Goal: Information Seeking & Learning: Learn about a topic

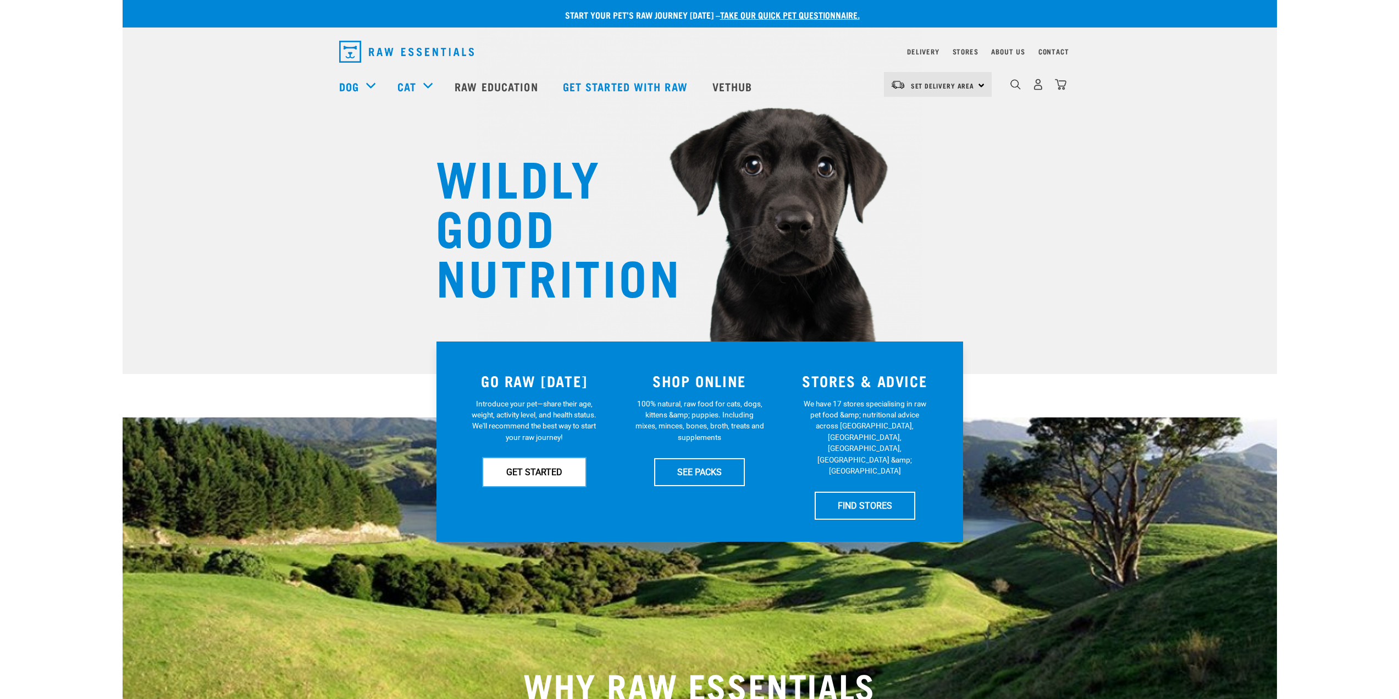
click at [536, 474] on link "GET STARTED" at bounding box center [534, 471] width 102 height 27
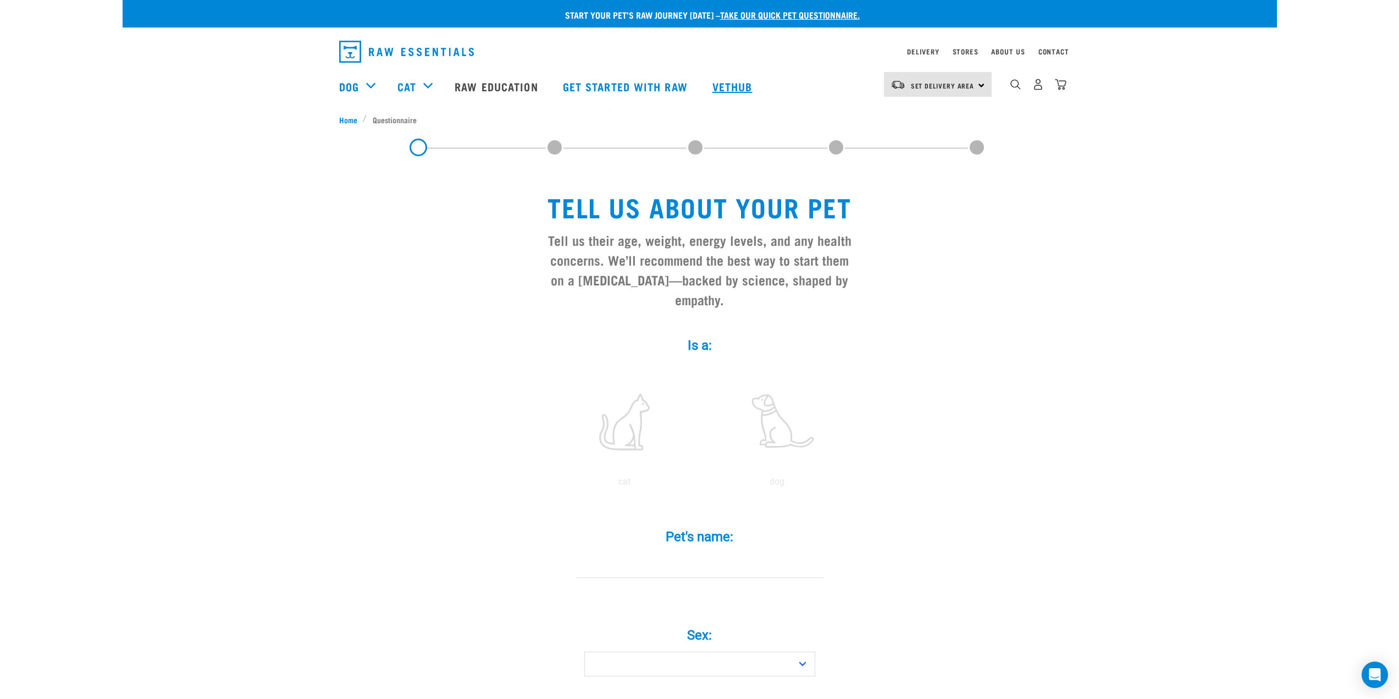
click at [730, 89] on link "Vethub" at bounding box center [734, 86] width 65 height 44
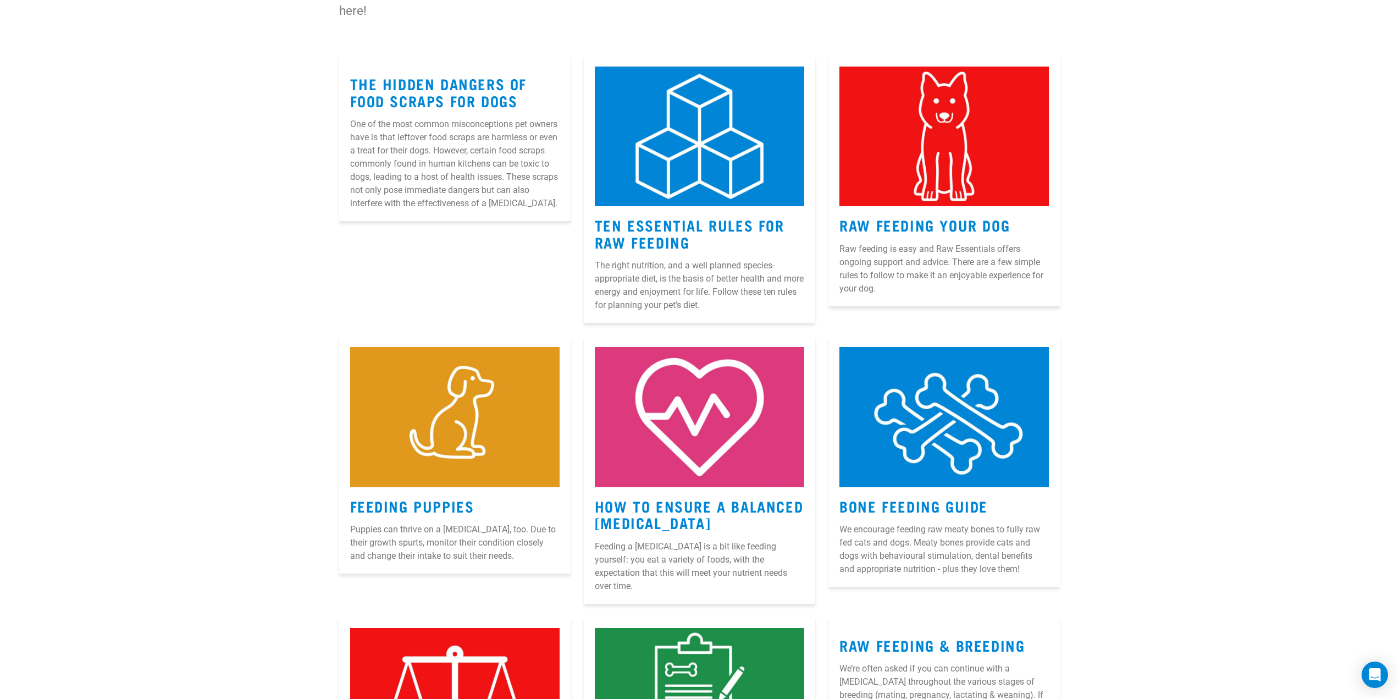
scroll to position [275, 0]
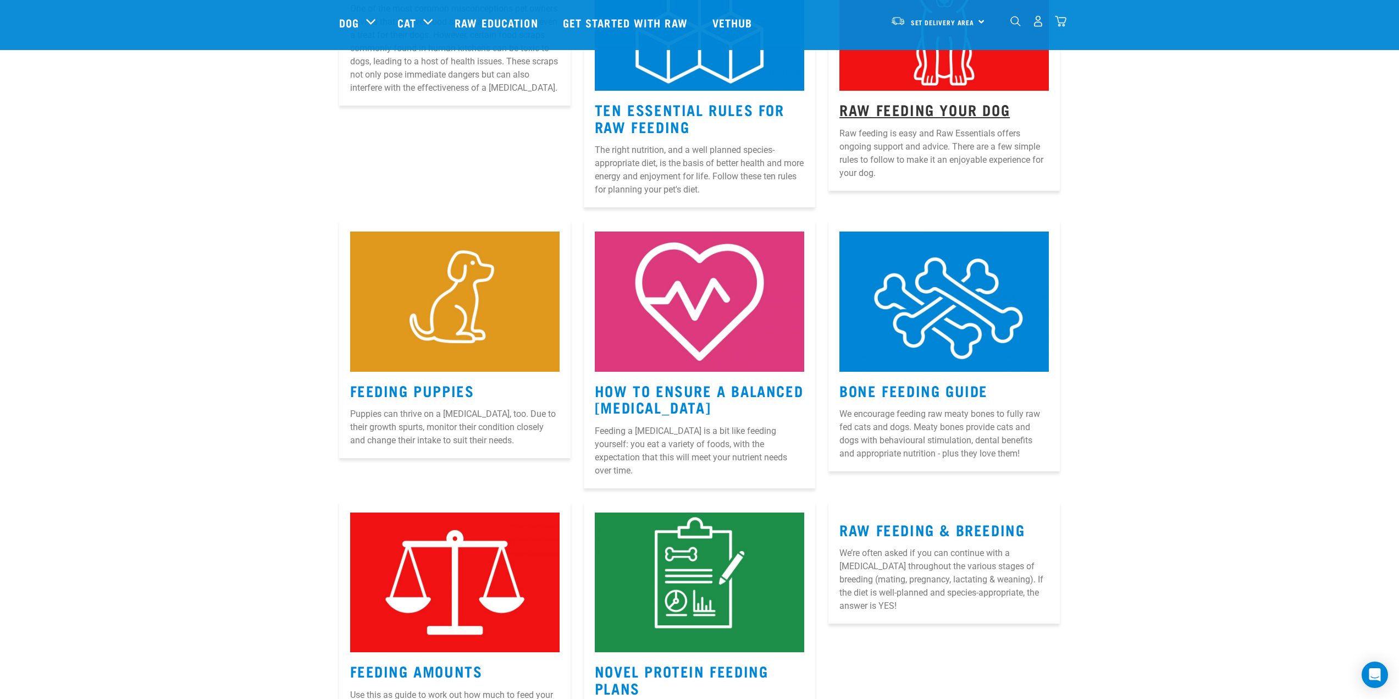
click at [934, 108] on link "Raw Feeding Your Dog" at bounding box center [925, 109] width 170 height 8
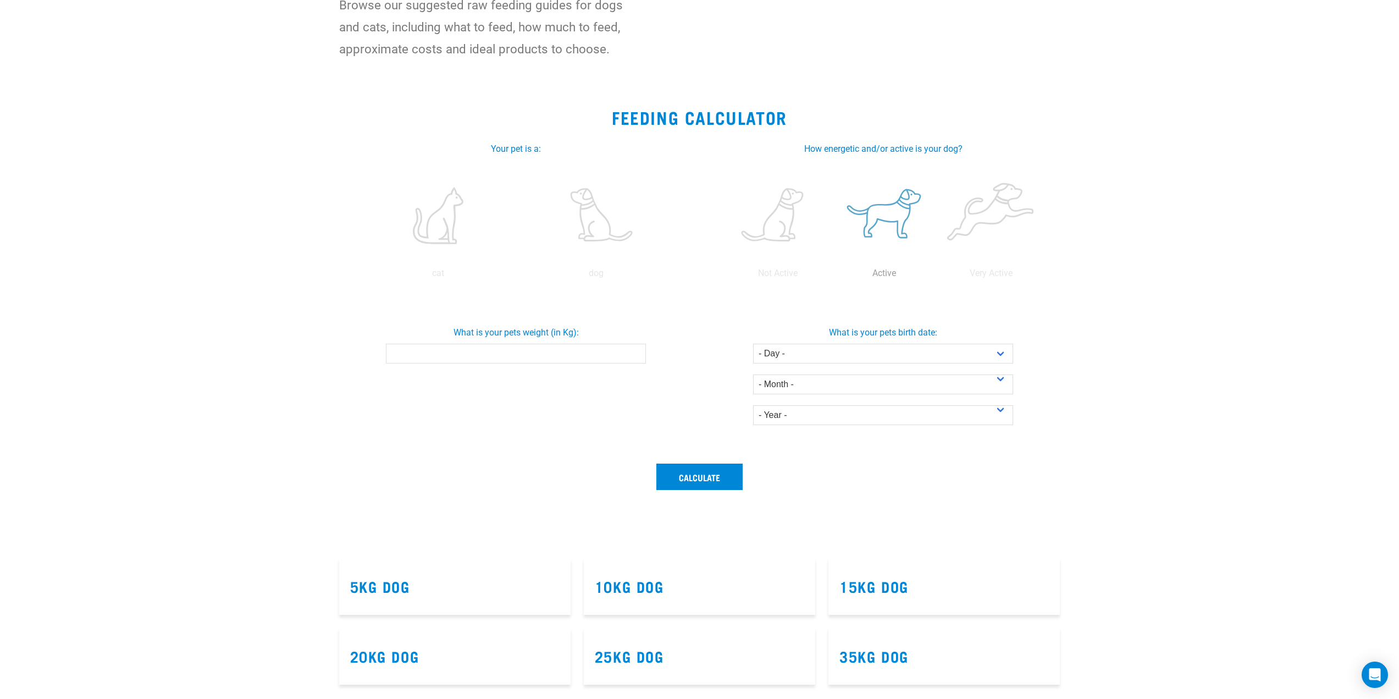
scroll to position [275, 0]
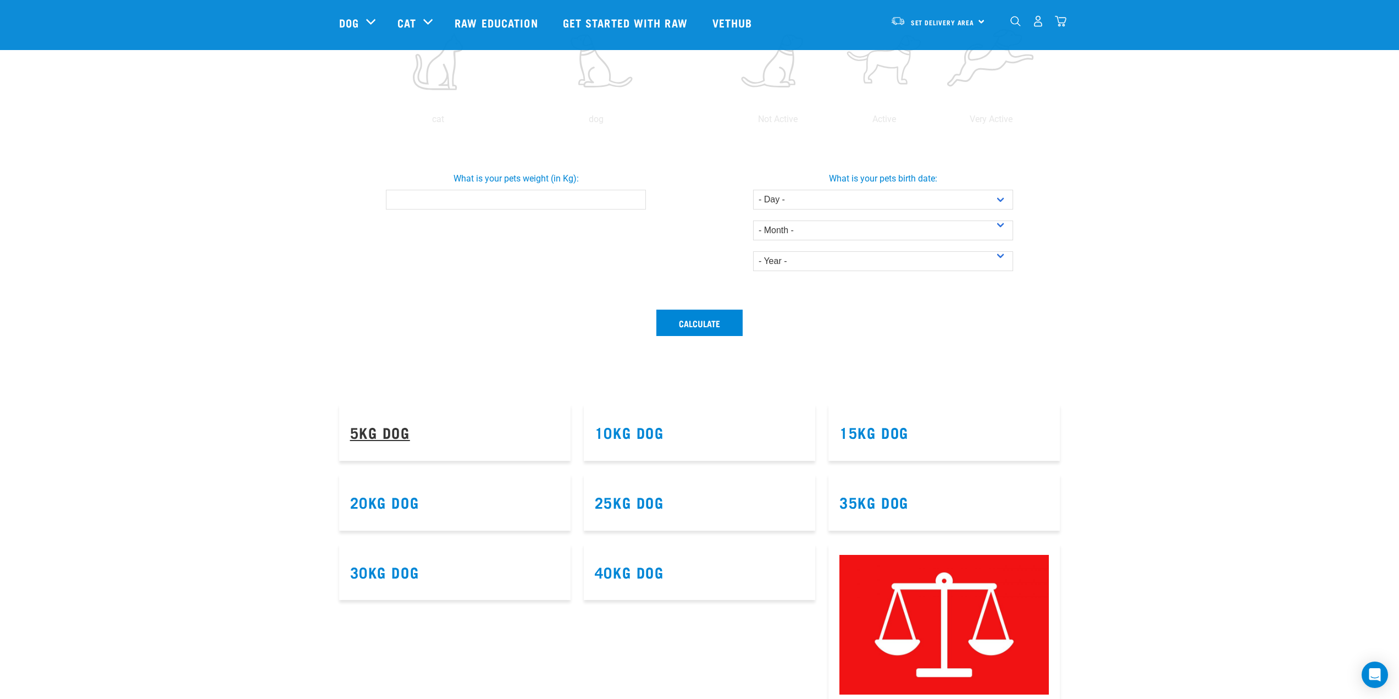
click at [380, 436] on link "5kg Dog" at bounding box center [380, 432] width 60 height 8
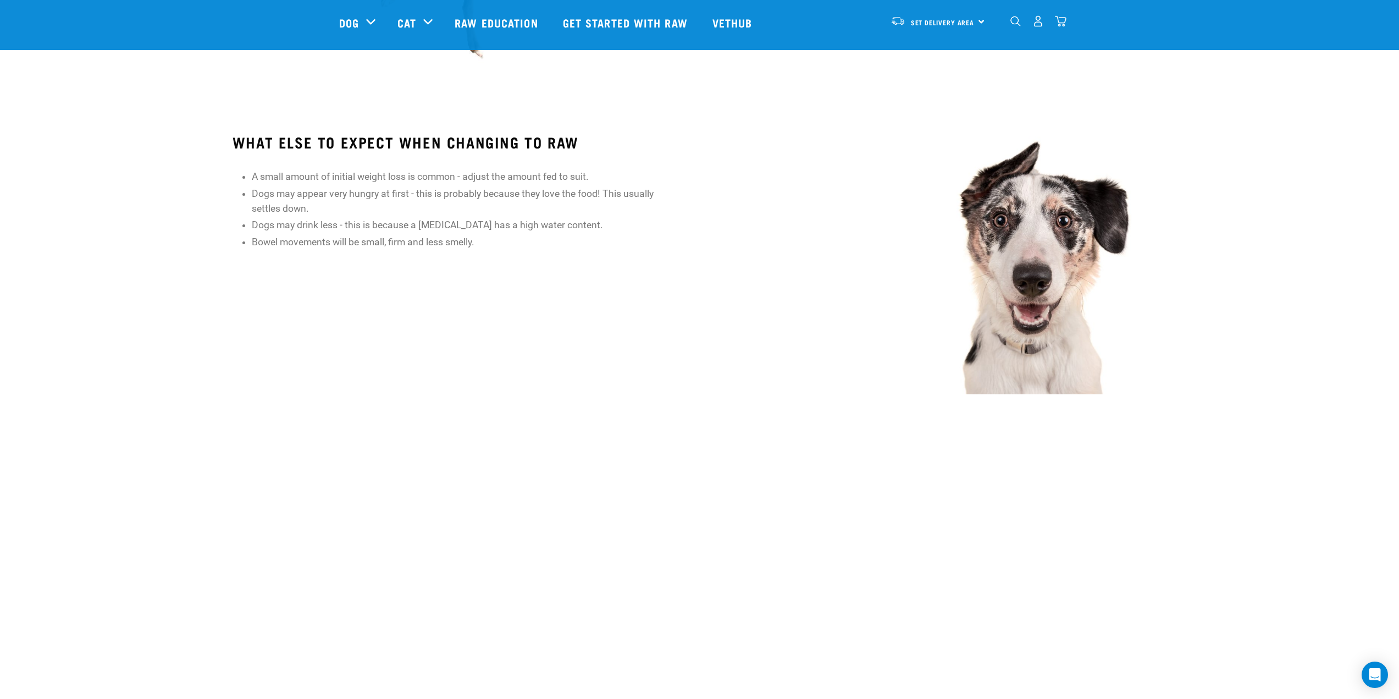
scroll to position [1320, 0]
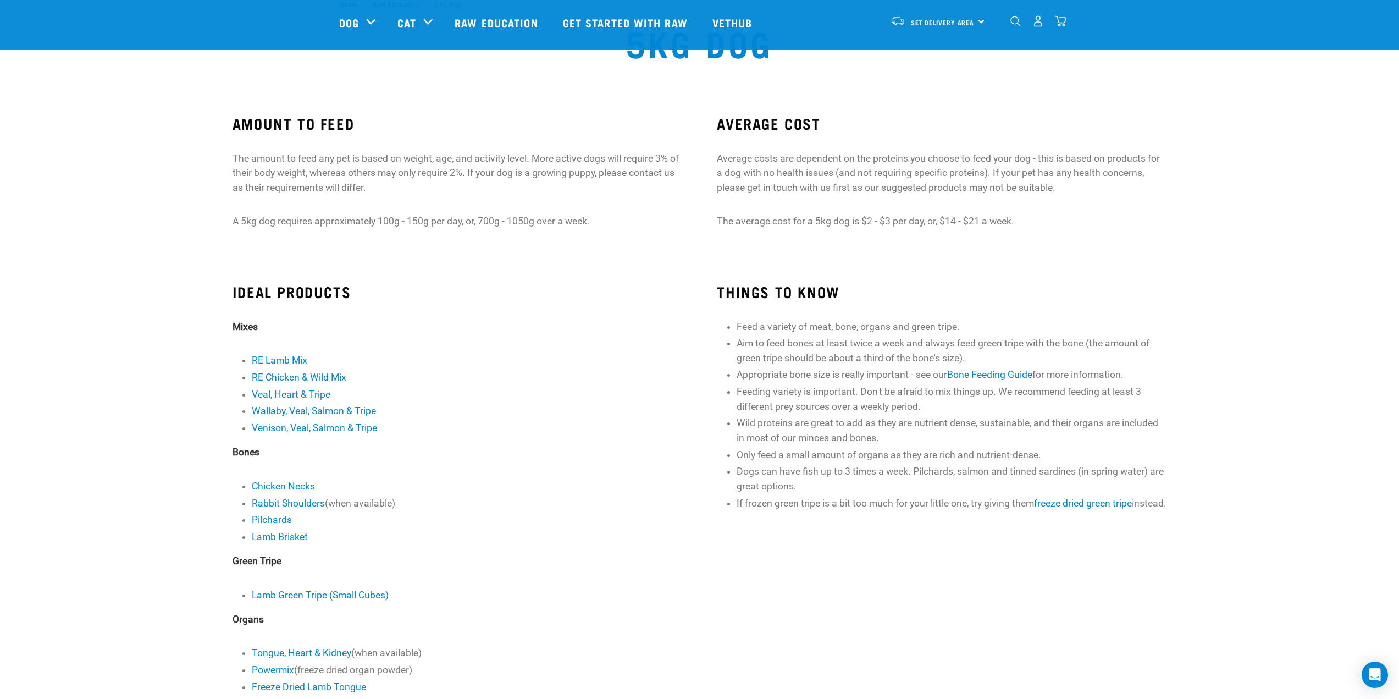
scroll to position [220, 0]
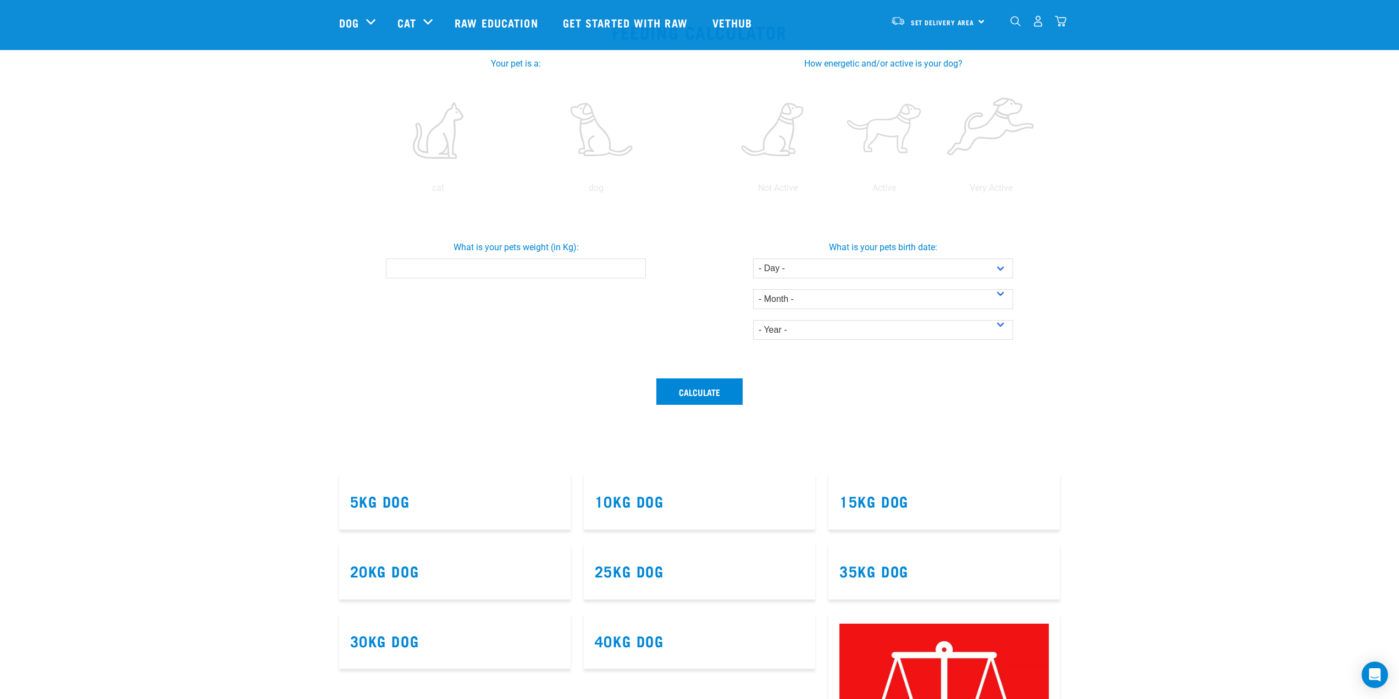
scroll to position [26, 0]
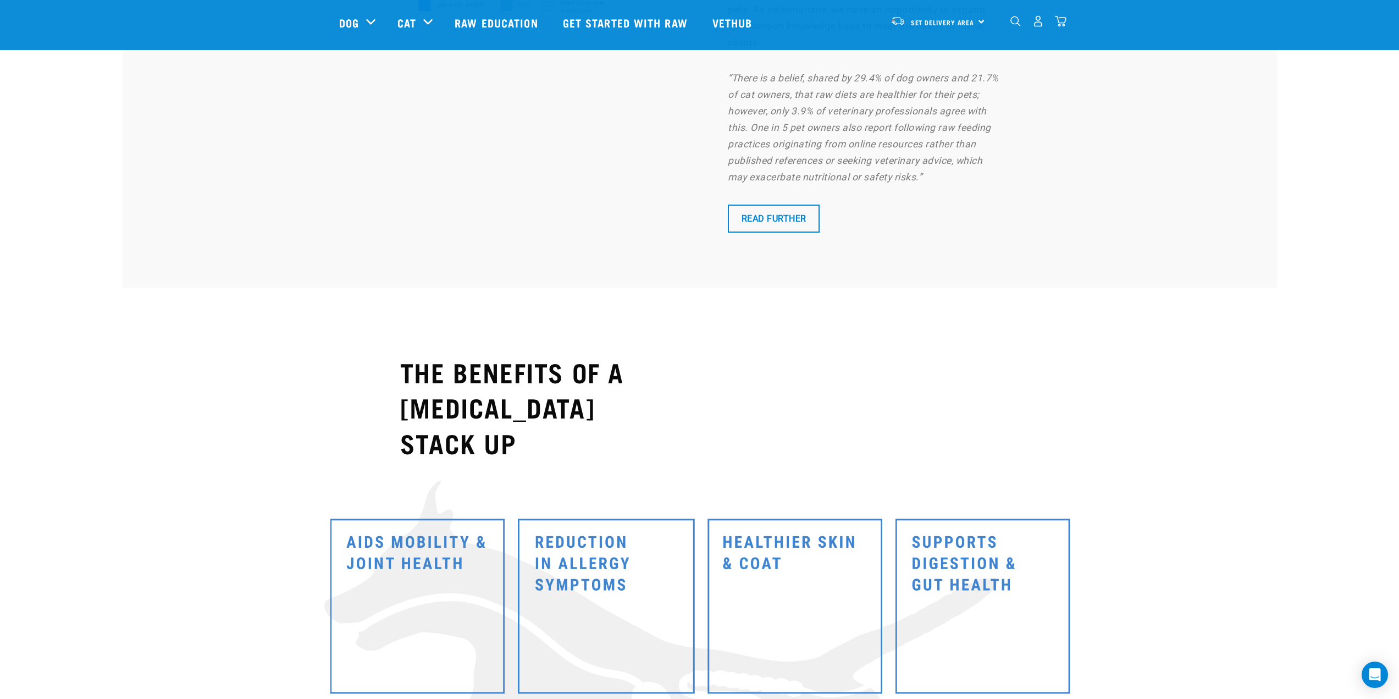
scroll to position [5278, 0]
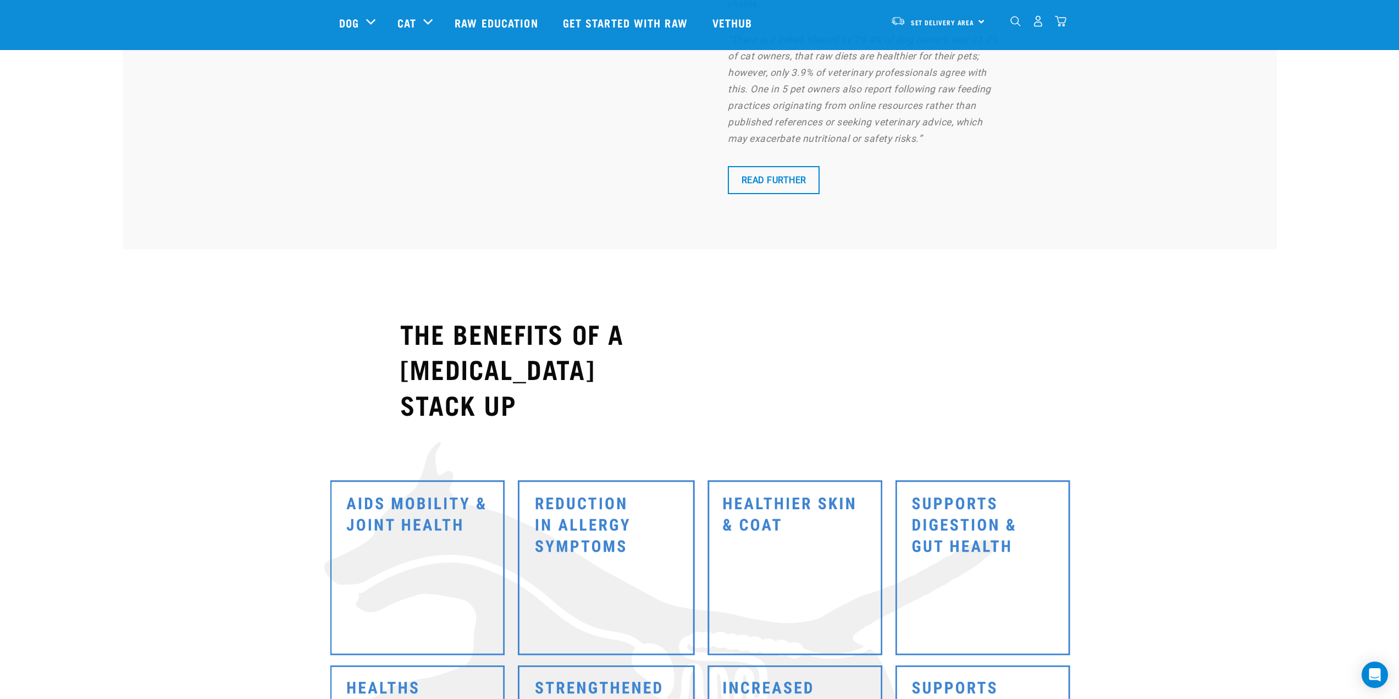
click at [394, 437] on img at bounding box center [699, 662] width 765 height 451
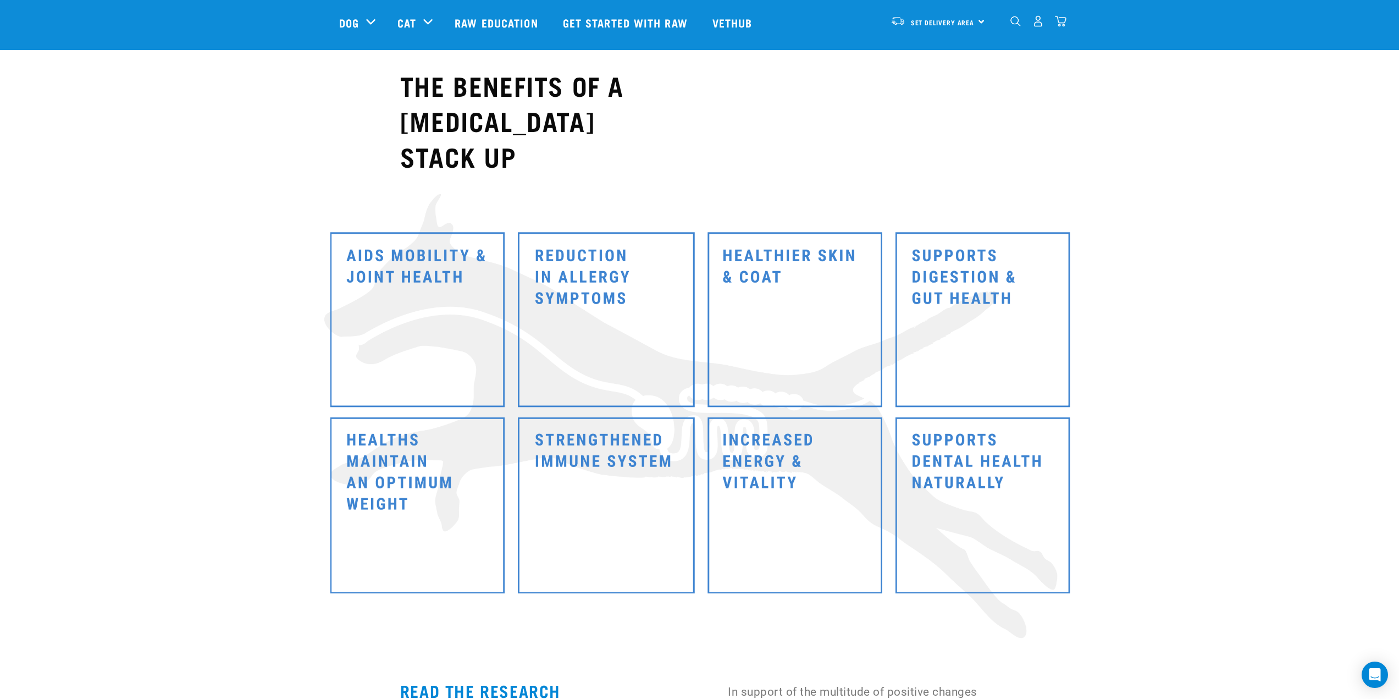
scroll to position [5553, 0]
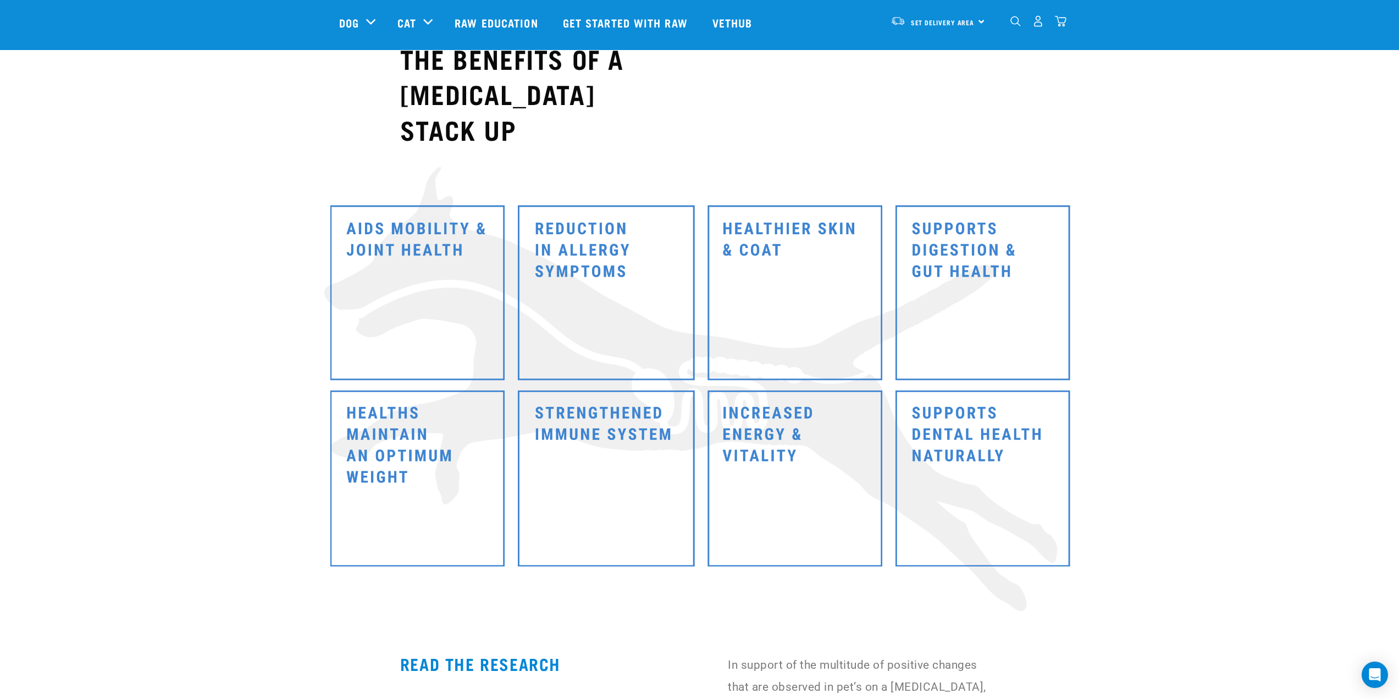
click at [383, 258] on img at bounding box center [699, 387] width 765 height 451
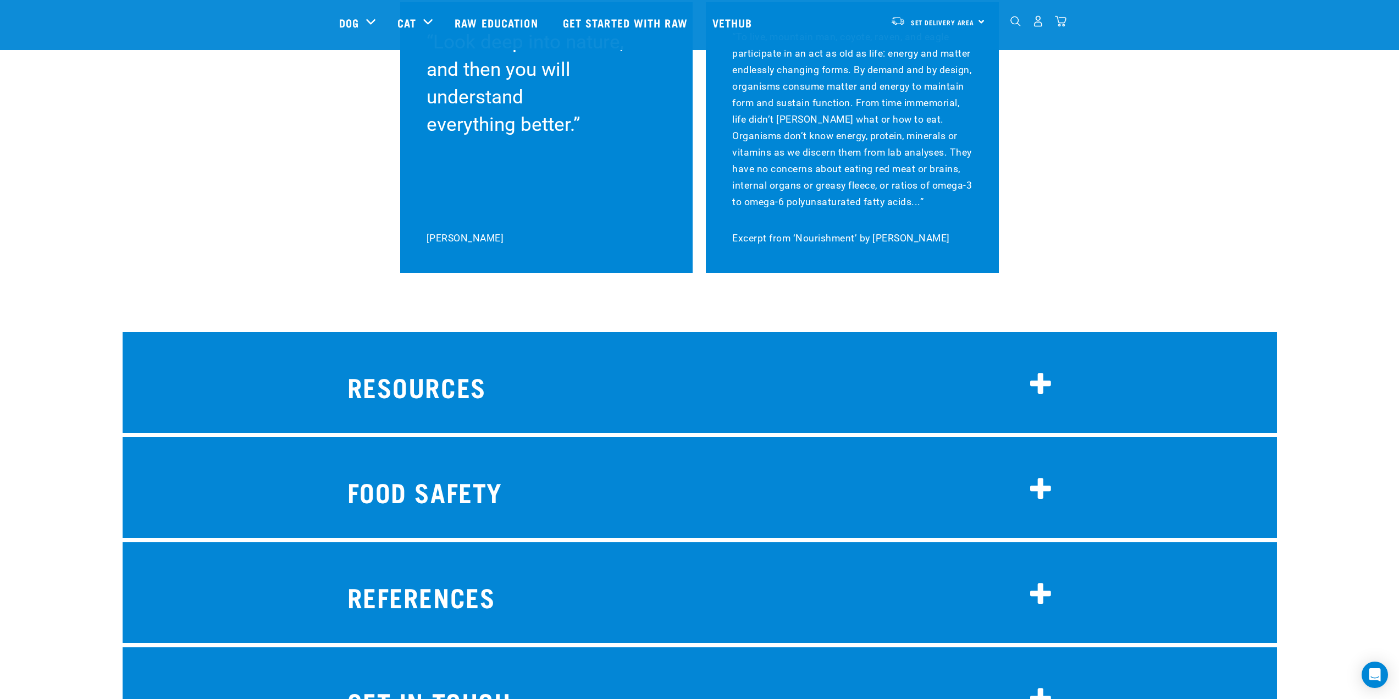
scroll to position [8467, 0]
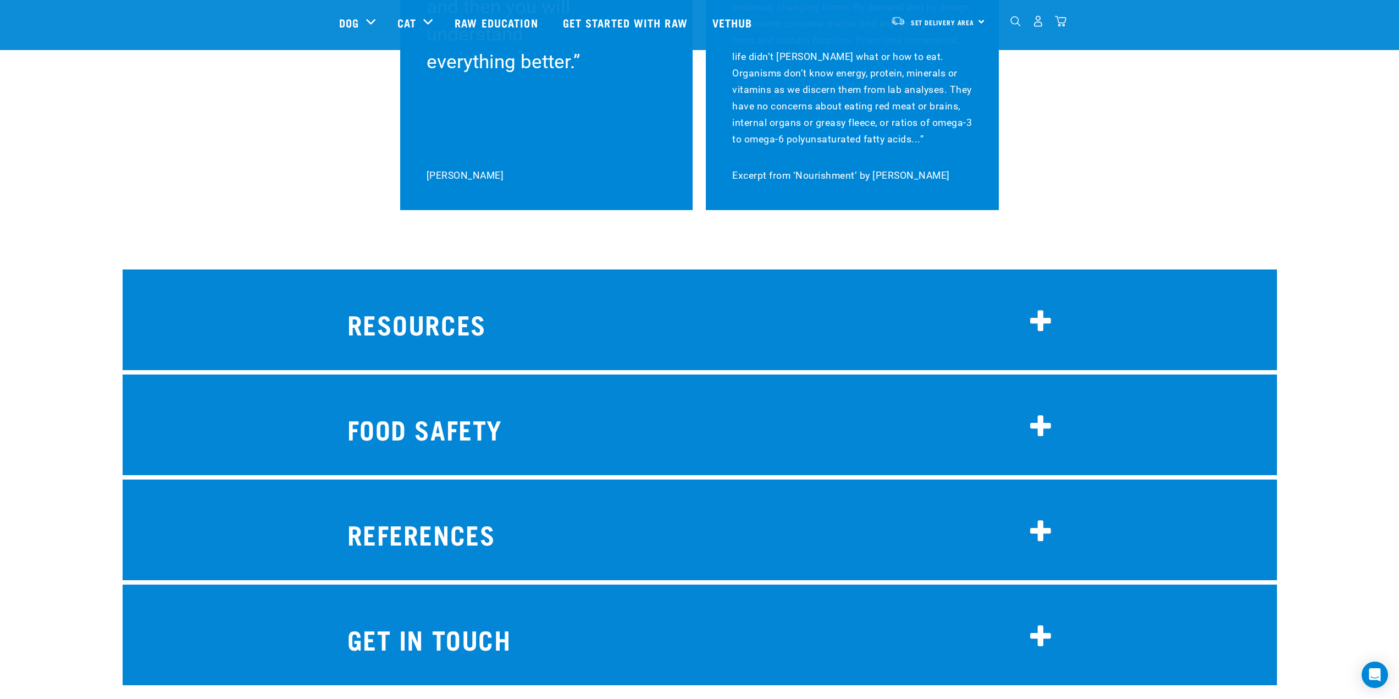
click at [1037, 308] on icon at bounding box center [1041, 321] width 22 height 26
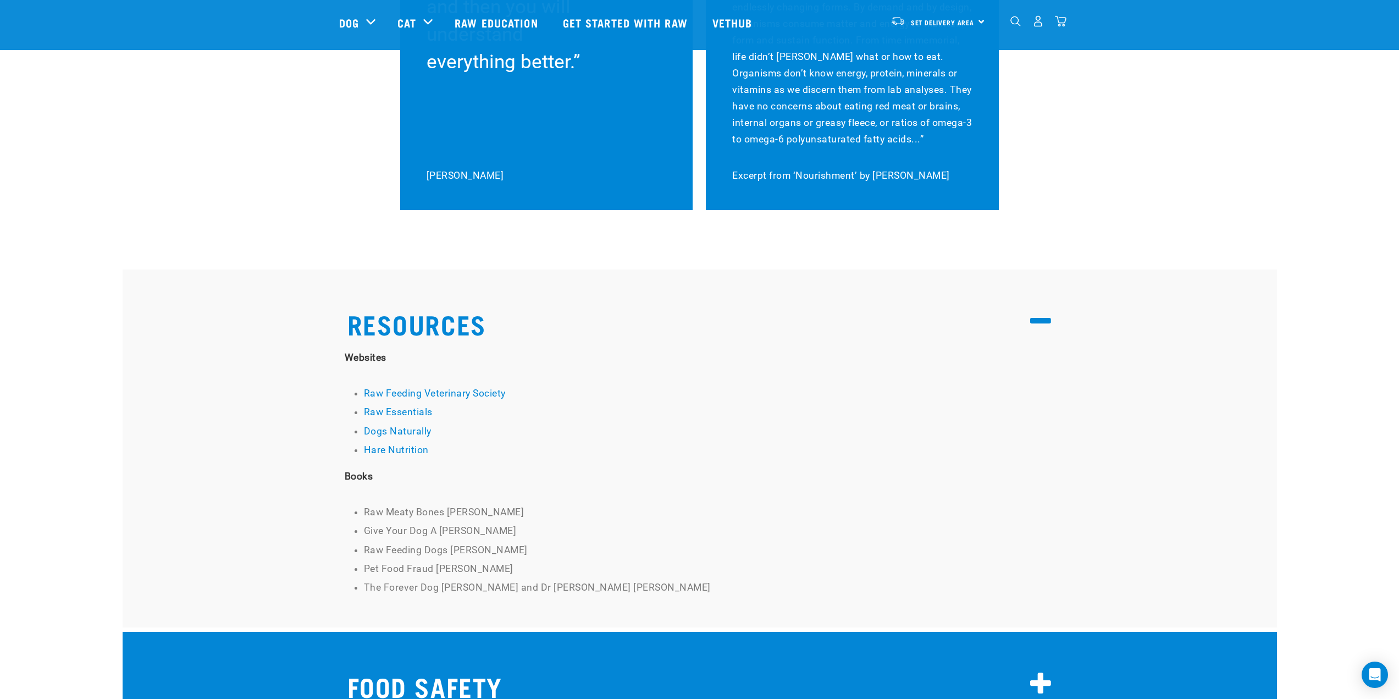
click at [1031, 671] on icon at bounding box center [1041, 684] width 22 height 26
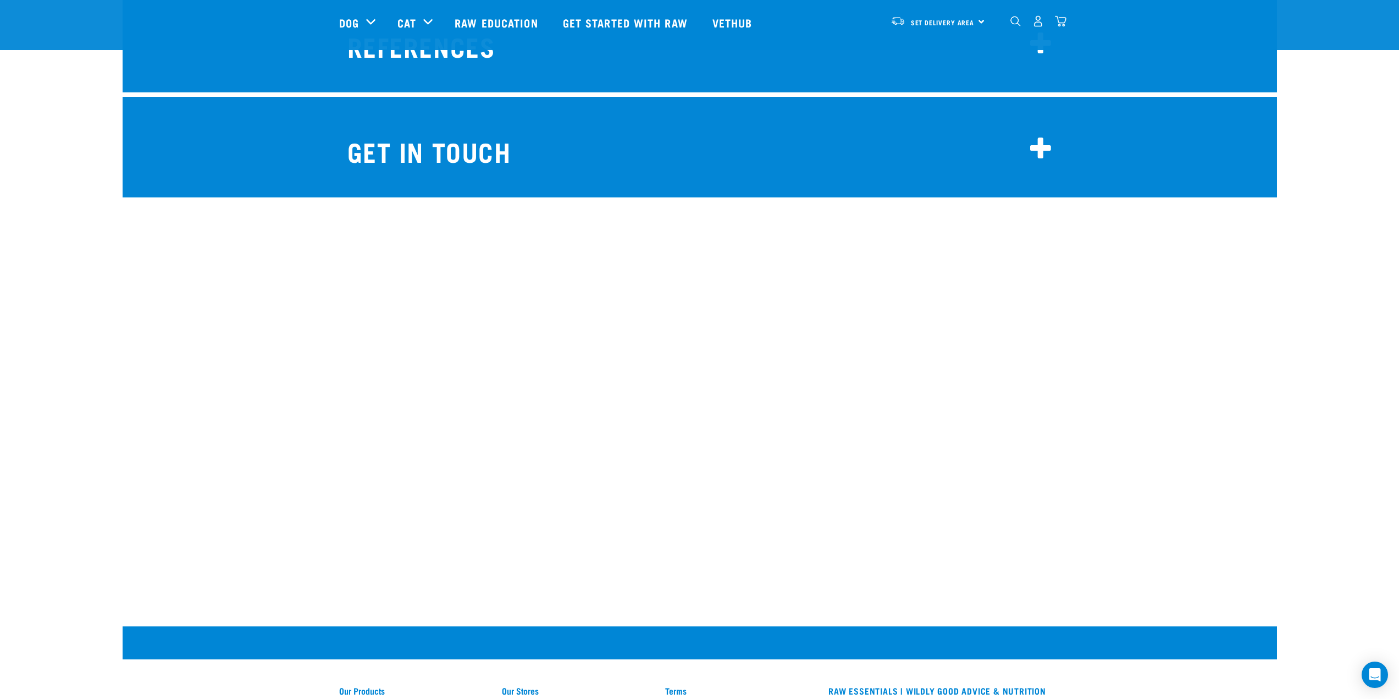
scroll to position [9890, 0]
